Goal: Task Accomplishment & Management: Complete application form

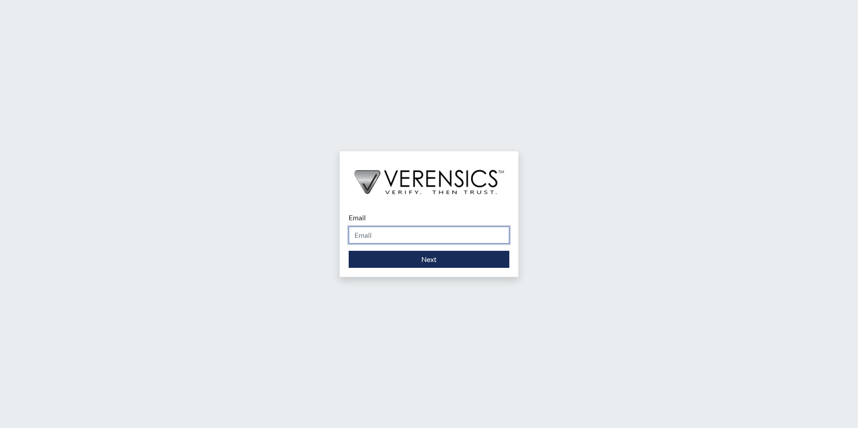
click at [402, 230] on input "Email" at bounding box center [429, 235] width 161 height 17
type input "[EMAIL_ADDRESS][PERSON_NAME][DOMAIN_NAME]"
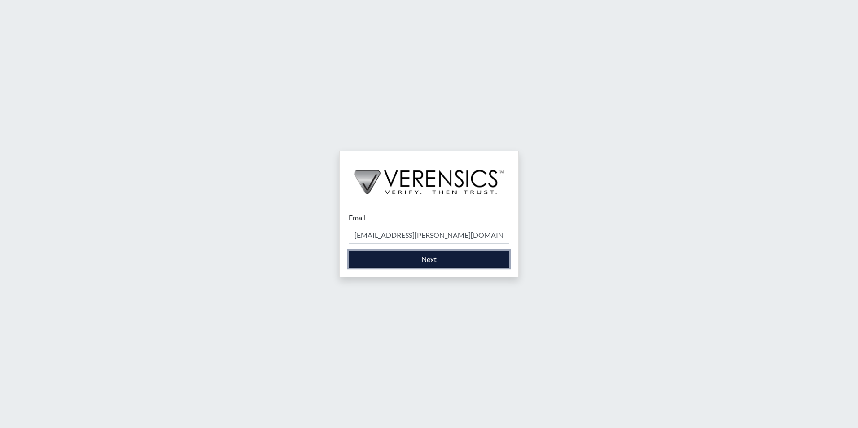
click at [405, 264] on button "Next" at bounding box center [429, 259] width 161 height 17
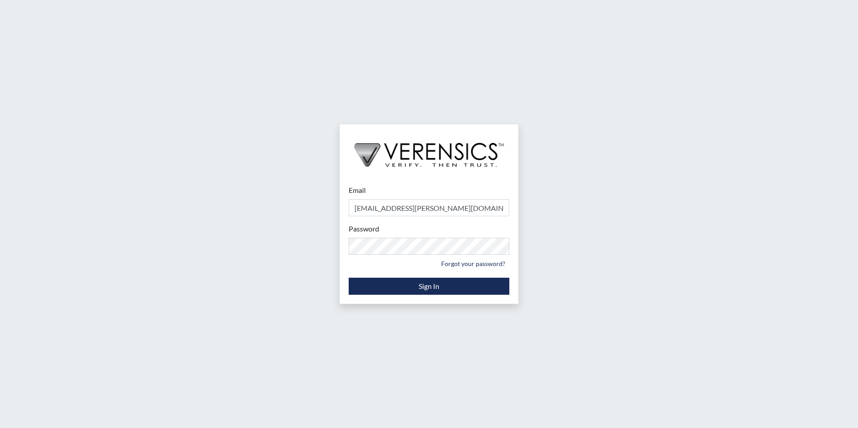
drag, startPoint x: 582, startPoint y: 255, endPoint x: 563, endPoint y: 261, distance: 19.6
click at [582, 255] on div "Email [EMAIL_ADDRESS][PERSON_NAME][DOMAIN_NAME] Please provide your email addre…" at bounding box center [429, 214] width 858 height 428
click at [431, 285] on button "Sign In" at bounding box center [429, 286] width 161 height 17
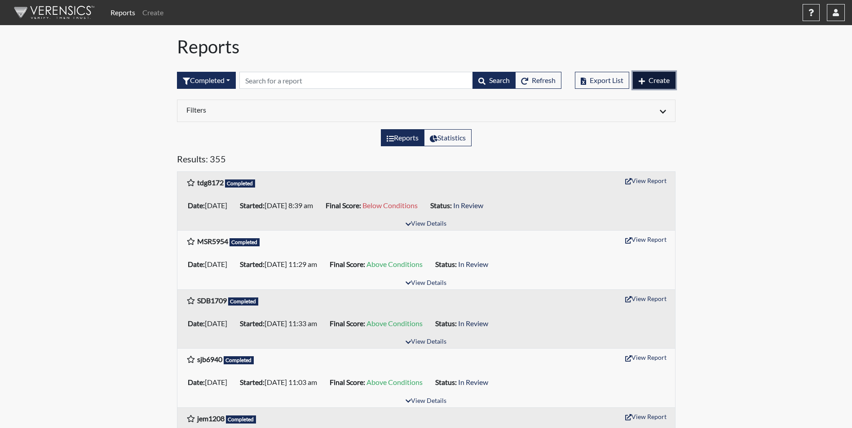
click at [662, 85] on button "Create" at bounding box center [654, 80] width 43 height 17
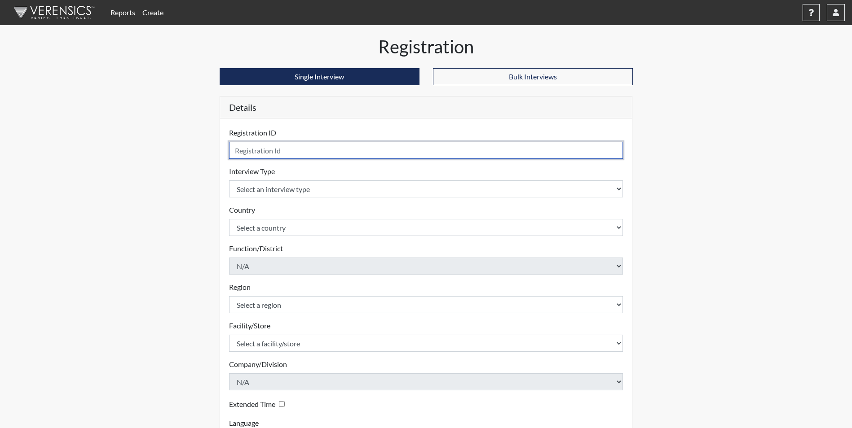
click at [443, 146] on input "text" at bounding box center [426, 150] width 394 height 17
type input "j"
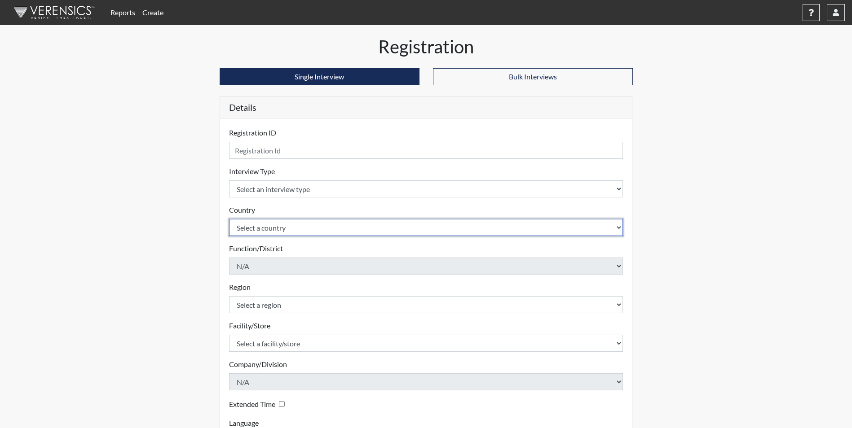
click at [432, 223] on select "Select a country [GEOGRAPHIC_DATA] [GEOGRAPHIC_DATA]" at bounding box center [426, 227] width 394 height 17
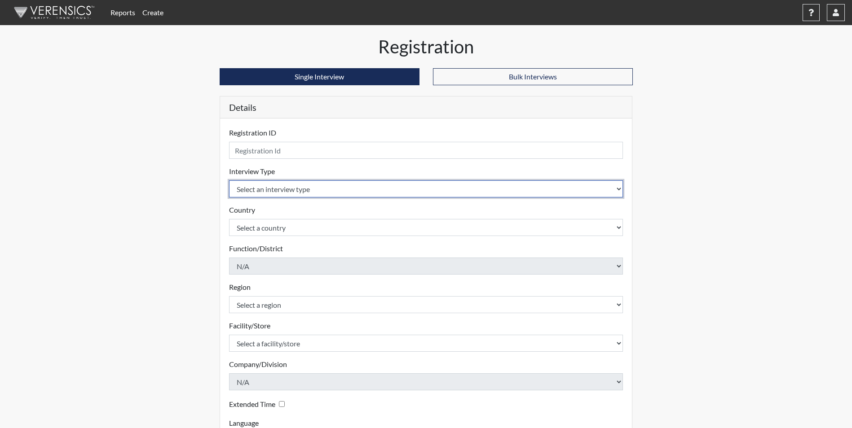
click at [447, 194] on select "Select an interview type Corrections Pre-Employment" at bounding box center [426, 188] width 394 height 17
select select "ff733e93-e1bf-11ea-9c9f-0eff0cf7eb8f"
click at [229, 180] on select "Select an interview type Corrections Pre-Employment" at bounding box center [426, 188] width 394 height 17
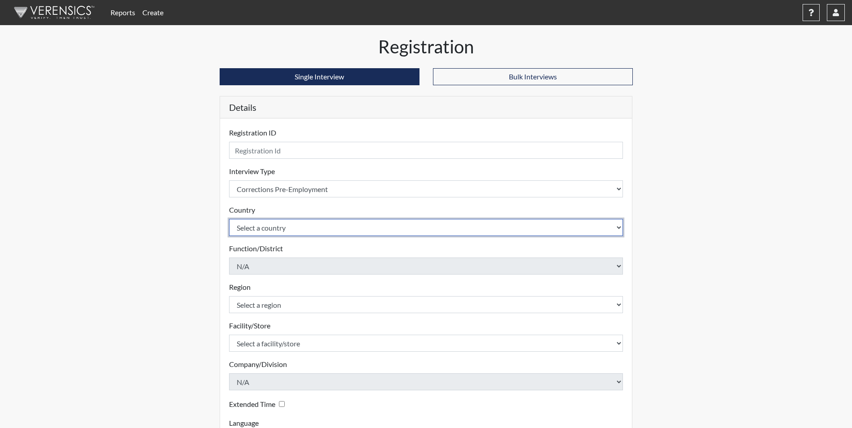
click at [444, 220] on select "Select a country [GEOGRAPHIC_DATA] [GEOGRAPHIC_DATA]" at bounding box center [426, 227] width 394 height 17
select select "united-states-of-[GEOGRAPHIC_DATA]"
click at [229, 219] on select "Select a country [GEOGRAPHIC_DATA] [GEOGRAPHIC_DATA]" at bounding box center [426, 227] width 394 height 17
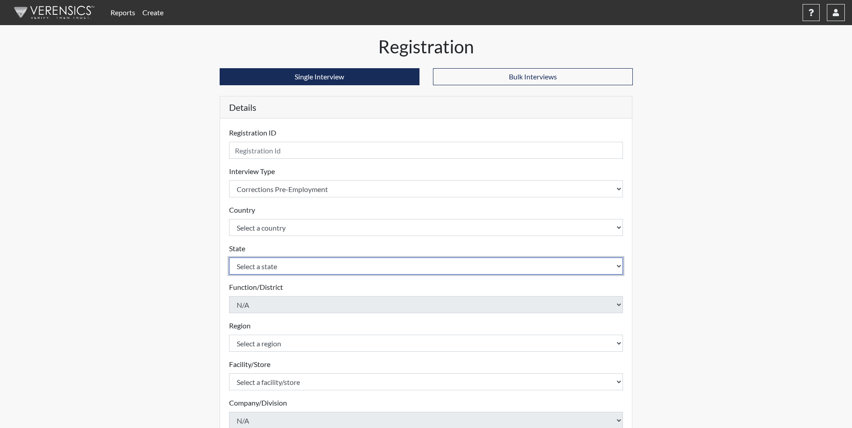
click at [437, 274] on select "Select a state [US_STATE] [US_STATE] [US_STATE] [US_STATE] [US_STATE] [US_STATE…" at bounding box center [426, 266] width 394 height 17
select select "GA"
click at [229, 258] on select "Select a state [US_STATE] [US_STATE] [US_STATE] [US_STATE] [US_STATE] [US_STATE…" at bounding box center [426, 266] width 394 height 17
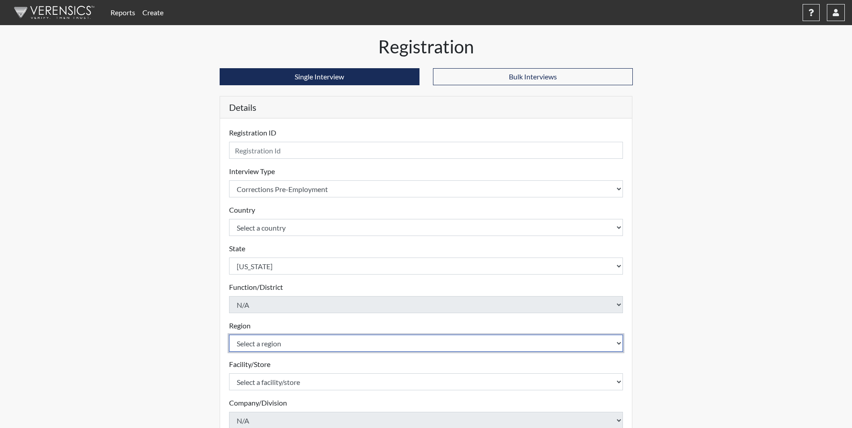
click at [459, 342] on select "Select a region [GEOGRAPHIC_DATA]" at bounding box center [426, 343] width 394 height 17
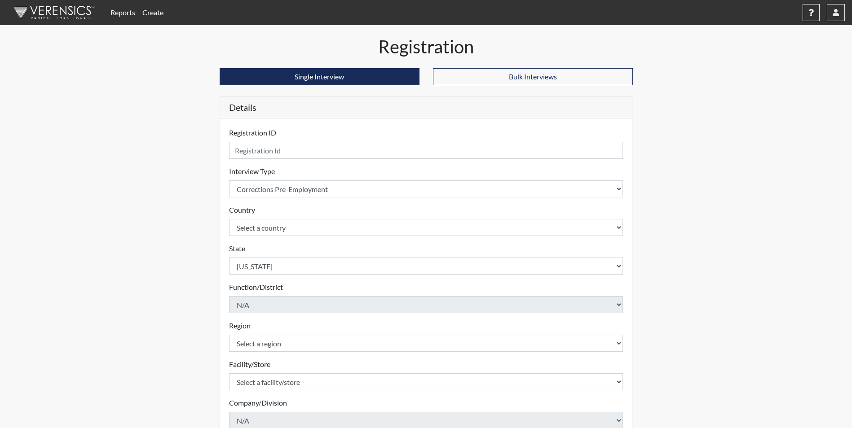
click at [458, 352] on form "Registration ID Please provide a registration ID. Interview Type Select an inte…" at bounding box center [426, 308] width 394 height 361
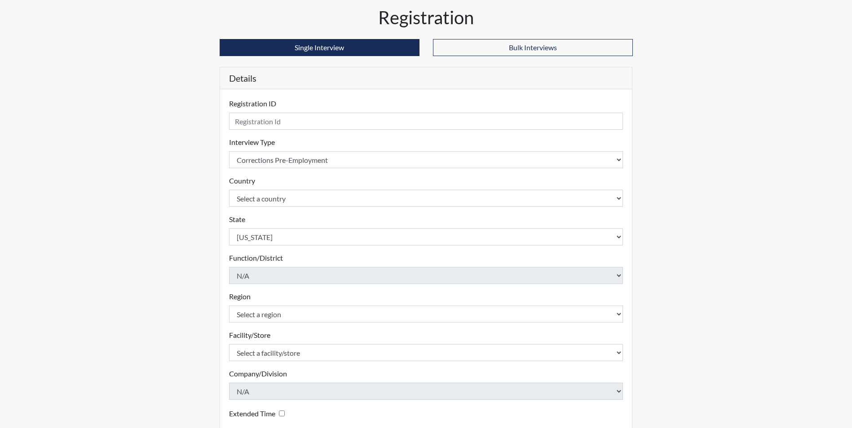
scroll to position [45, 0]
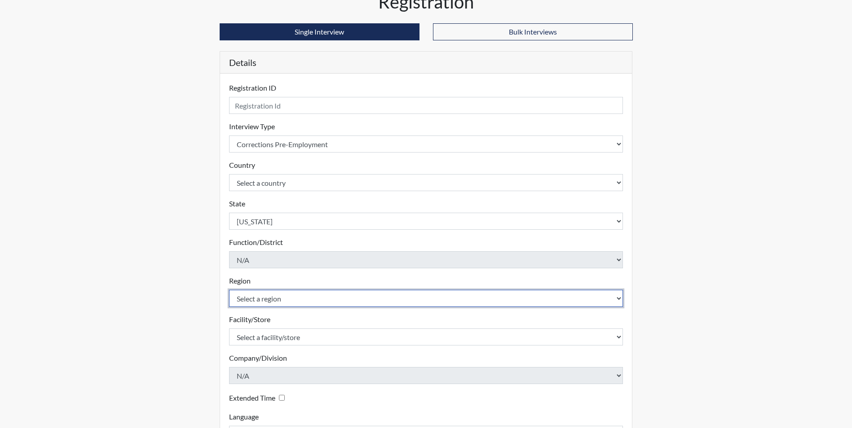
click at [430, 298] on select "Select a region [GEOGRAPHIC_DATA]" at bounding box center [426, 298] width 394 height 17
select select "51976826-f18e-4b67-8d3b-b0a0fa2f97ff"
click at [229, 290] on select "Select a region [GEOGRAPHIC_DATA]" at bounding box center [426, 298] width 394 height 17
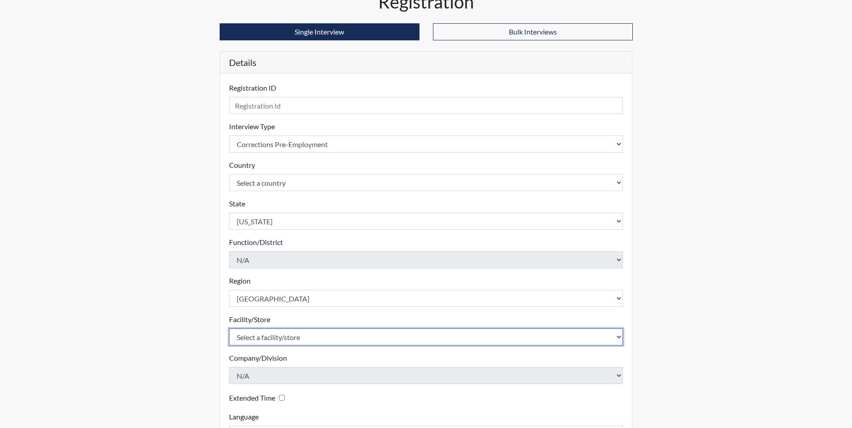
click at [439, 335] on select "Select a facility/store Dooly [PERSON_NAME] PDC" at bounding box center [426, 337] width 394 height 17
select select "471cf4a4-d856-470c-a861-f771c81c4fdf"
click at [229, 329] on select "Select a facility/store Dooly [PERSON_NAME] PDC" at bounding box center [426, 337] width 394 height 17
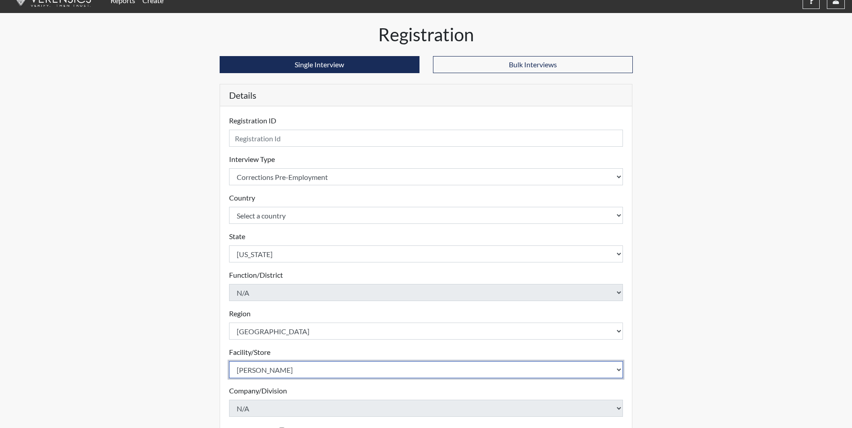
scroll to position [0, 0]
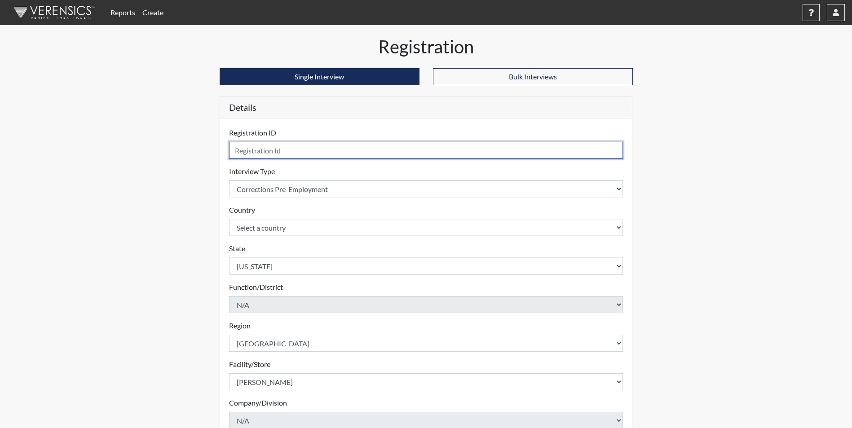
click at [428, 147] on input "text" at bounding box center [426, 150] width 394 height 17
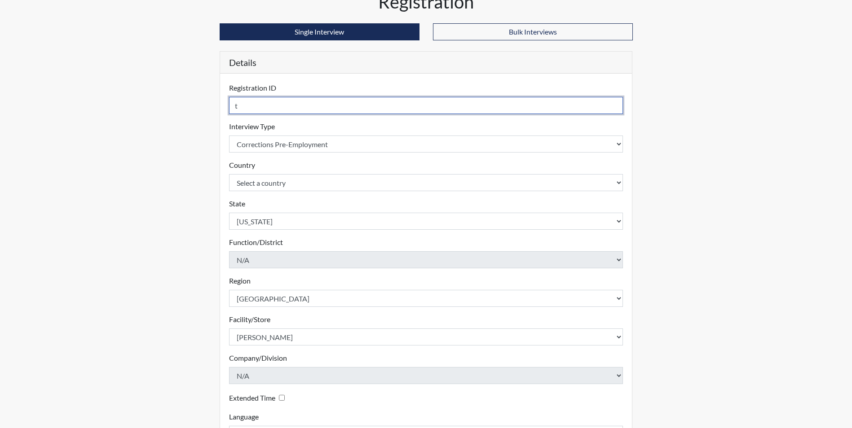
click at [473, 110] on input "t" at bounding box center [426, 105] width 394 height 17
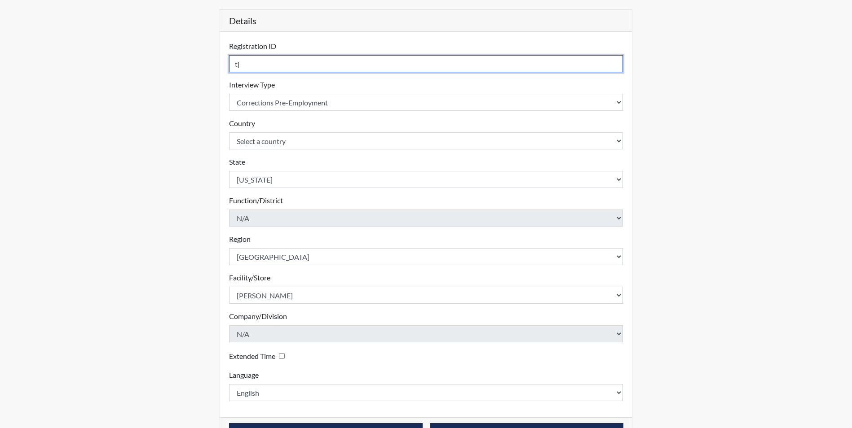
scroll to position [70, 0]
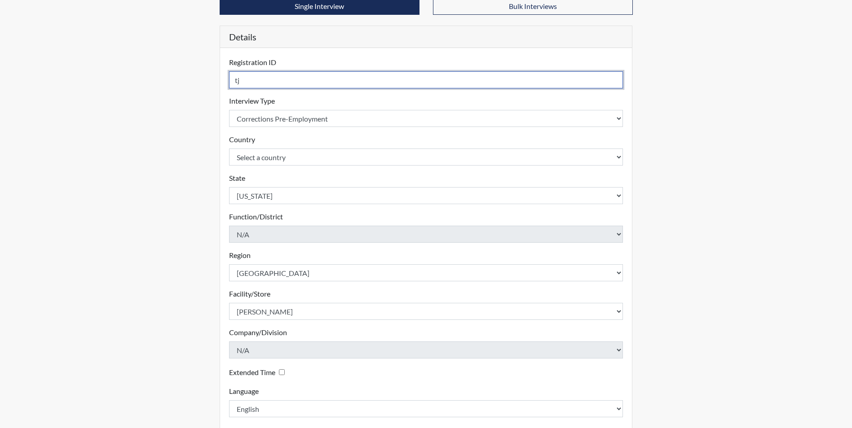
type input "t"
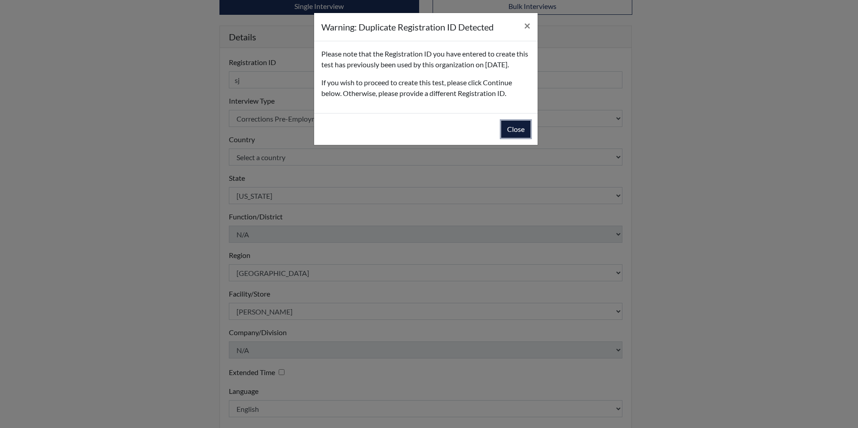
click at [512, 138] on button "Close" at bounding box center [515, 129] width 29 height 17
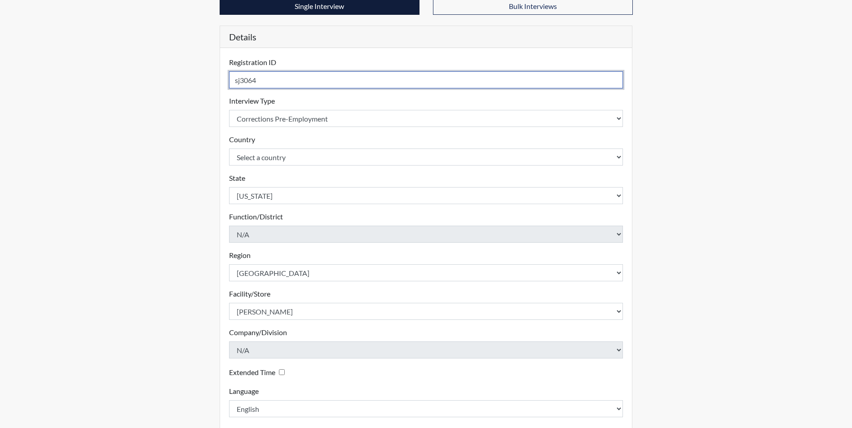
type input "sj3064"
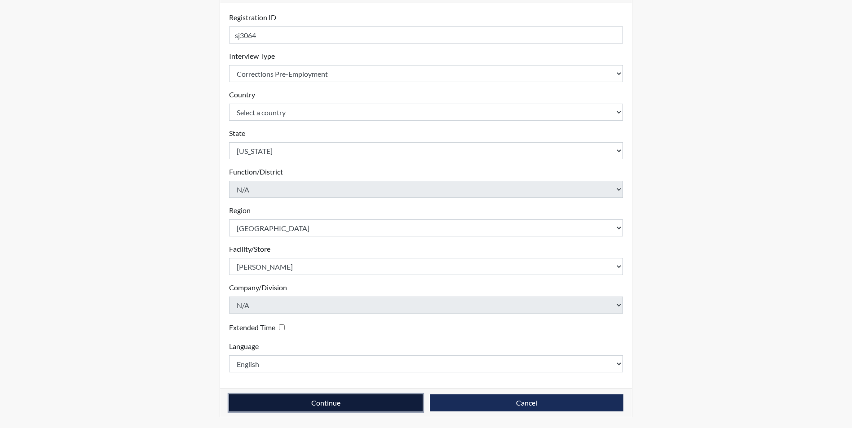
click at [383, 407] on button "Continue" at bounding box center [326, 403] width 194 height 17
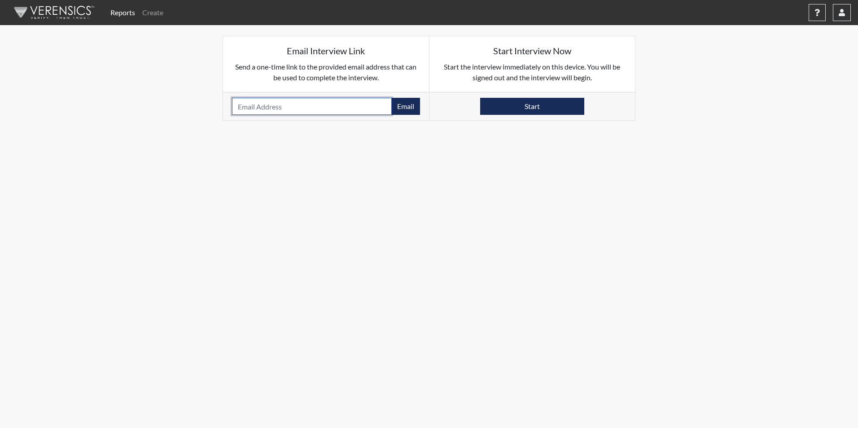
click at [355, 106] on input "email" at bounding box center [312, 106] width 160 height 17
click at [551, 190] on body "Reports Create Help Center × Verensics Best Practices How to successfully use t…" at bounding box center [429, 214] width 858 height 428
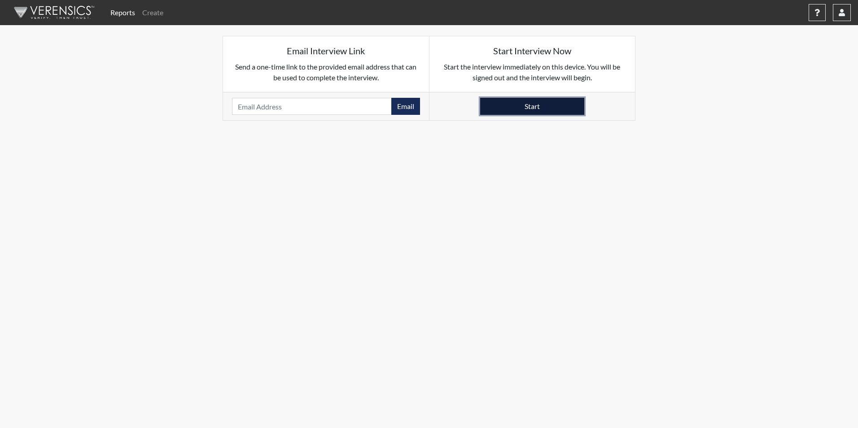
click at [509, 110] on button "Start" at bounding box center [532, 106] width 104 height 17
